Goal: Task Accomplishment & Management: Manage account settings

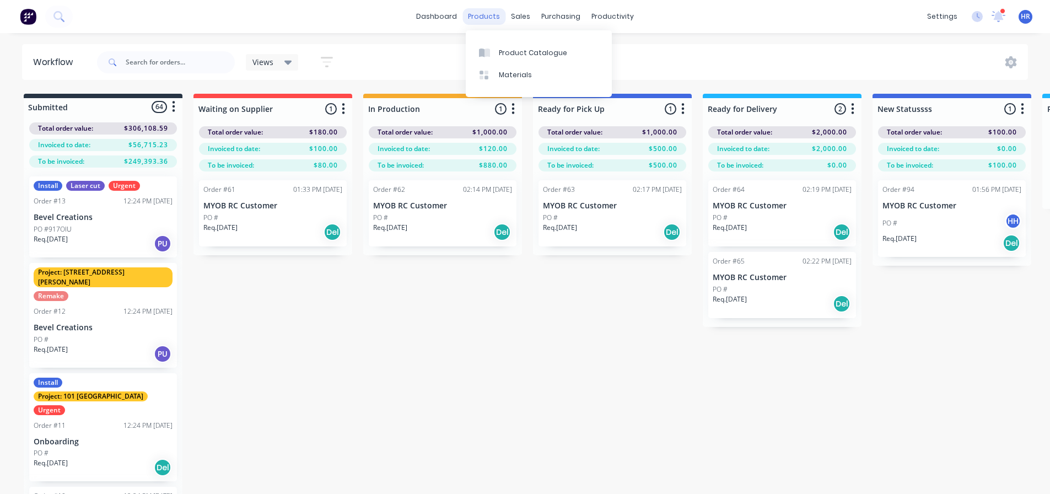
click at [495, 17] on div "products" at bounding box center [483, 16] width 43 height 17
drag, startPoint x: 460, startPoint y: 368, endPoint x: 485, endPoint y: 363, distance: 25.3
click at [461, 368] on div "Submitted 64 Status colour #273444 hex #273444 Save Cancel Summaries Total orde…" at bounding box center [751, 311] width 1519 height 435
drag, startPoint x: 1025, startPoint y: 19, endPoint x: 1007, endPoint y: 30, distance: 21.1
click at [1025, 19] on span "HR" at bounding box center [1025, 17] width 9 height 10
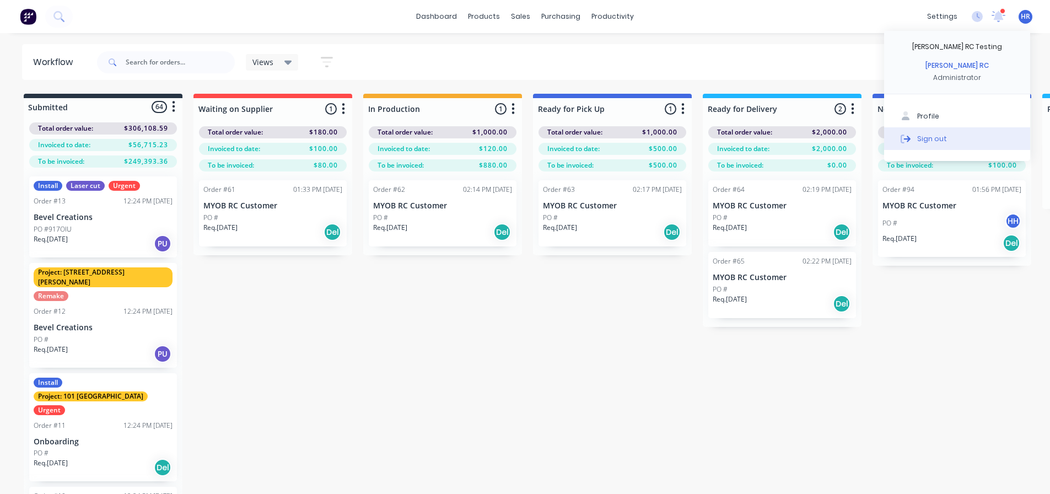
click at [935, 141] on div "Sign out" at bounding box center [932, 138] width 30 height 10
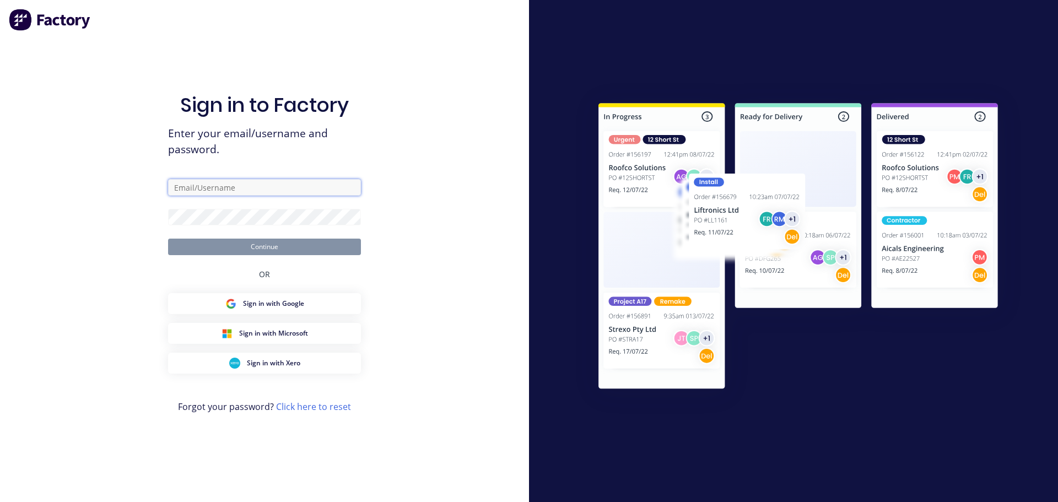
click at [247, 181] on input "text" at bounding box center [264, 187] width 193 height 17
paste input "harold+autopu@factory.app"
type input "harold+autopu@factory.app"
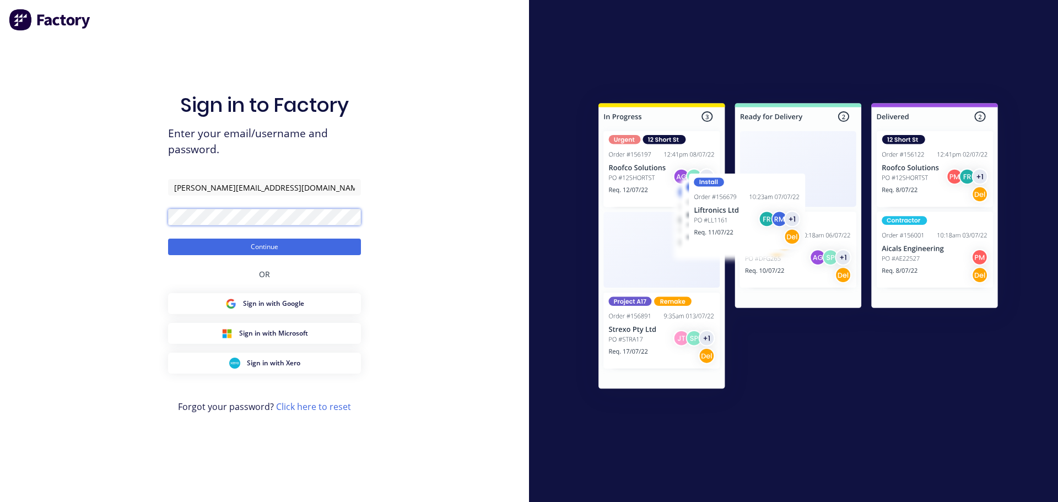
click at [168, 239] on button "Continue" at bounding box center [264, 247] width 193 height 17
